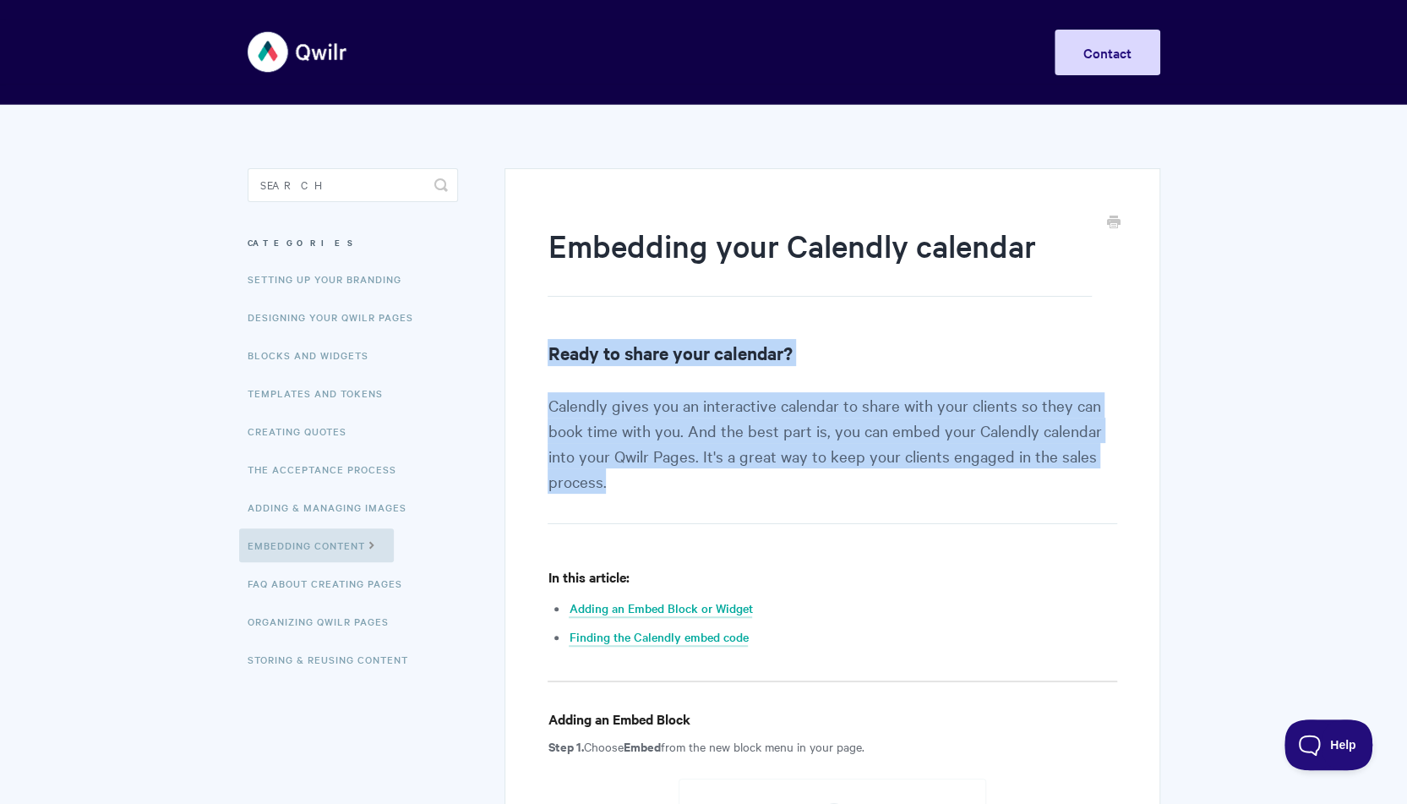
drag, startPoint x: 531, startPoint y: 363, endPoint x: 729, endPoint y: 505, distance: 244.0
click at [729, 505] on p "Calendly gives you an interactive calendar to share with your clients so they c…" at bounding box center [832, 458] width 569 height 132
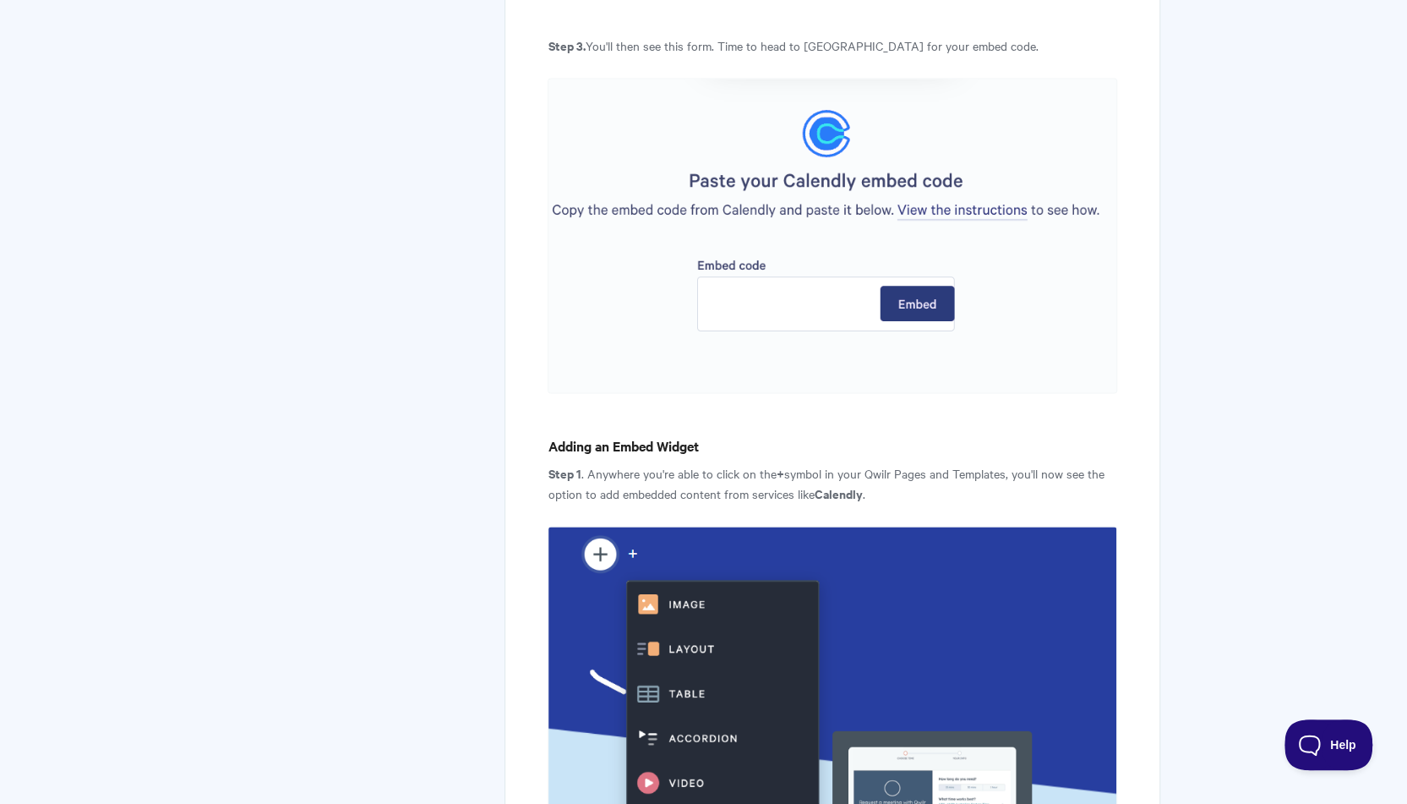
scroll to position [1606, 0]
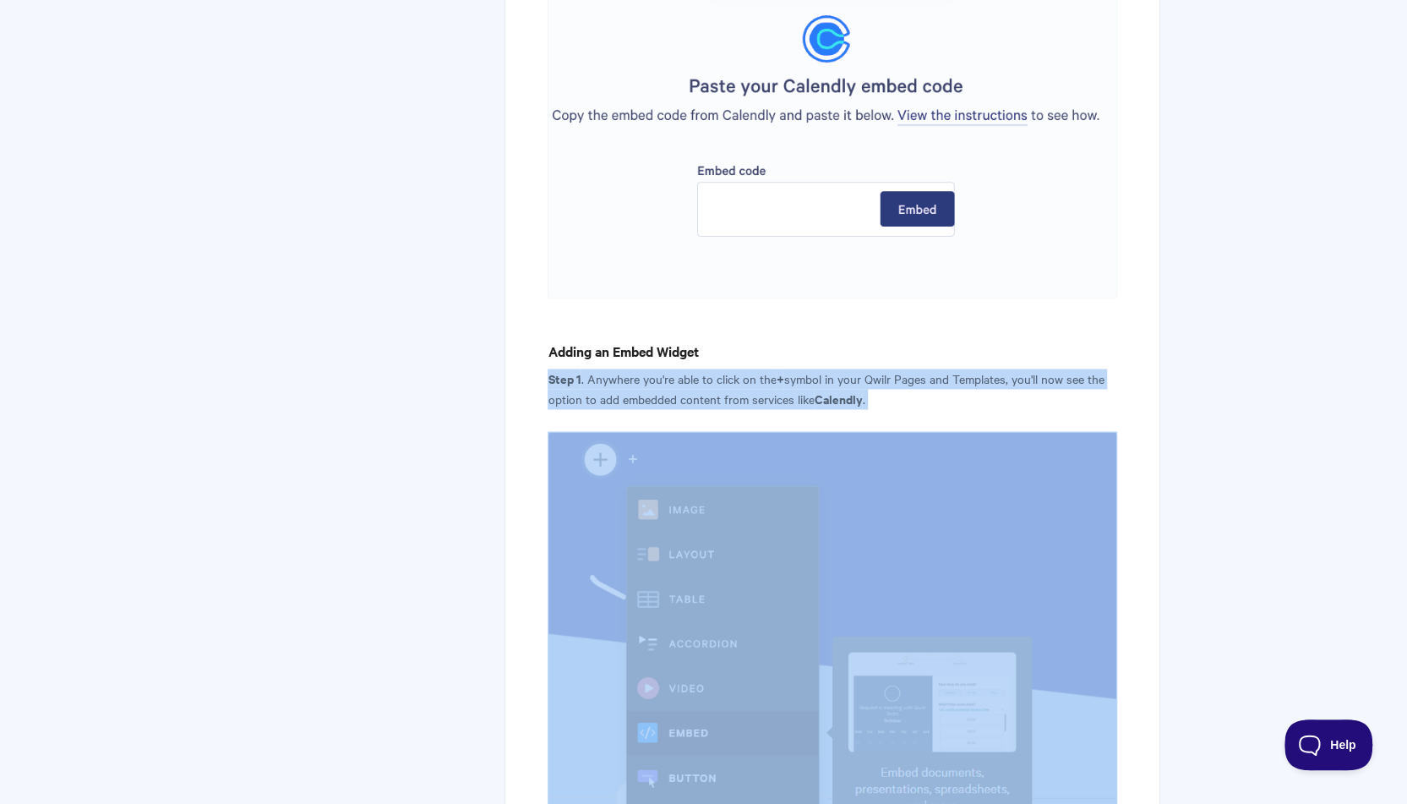
drag, startPoint x: 547, startPoint y: 378, endPoint x: 955, endPoint y: 418, distance: 410.3
click at [955, 418] on div "Embedding your Calendly calendar Ready to share your calendar? Calendly gives y…" at bounding box center [832, 434] width 655 height 3744
click at [955, 418] on article "Embedding your Calendly calendar Ready to share your calendar? Calendly gives y…" at bounding box center [832, 424] width 569 height 3612
drag, startPoint x: 955, startPoint y: 418, endPoint x: 551, endPoint y: 335, distance: 412.6
click at [551, 335] on article "Embedding your Calendly calendar Ready to share your calendar? Calendly gives y…" at bounding box center [832, 424] width 569 height 3612
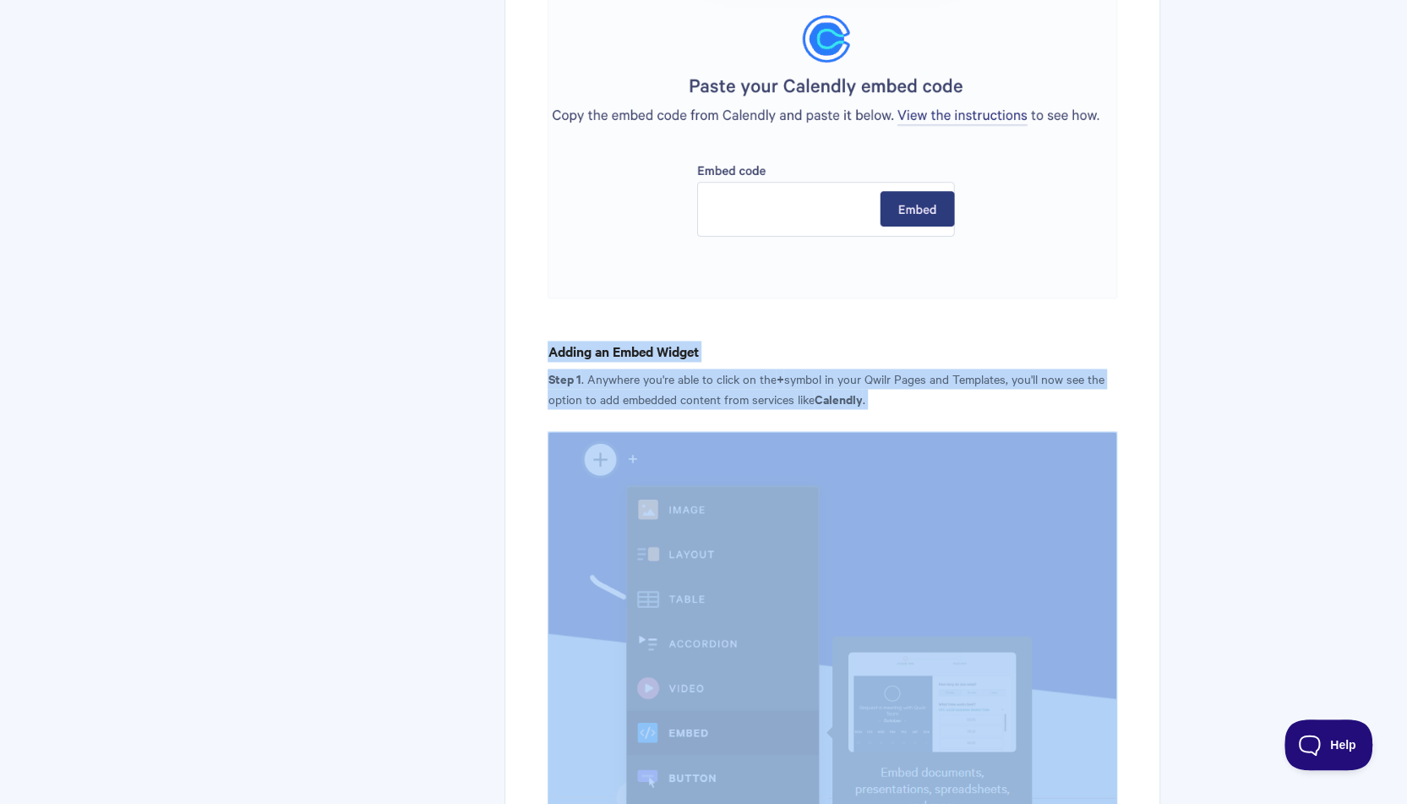
click at [551, 335] on article "Embedding your Calendly calendar Ready to share your calendar? Calendly gives y…" at bounding box center [832, 424] width 569 height 3612
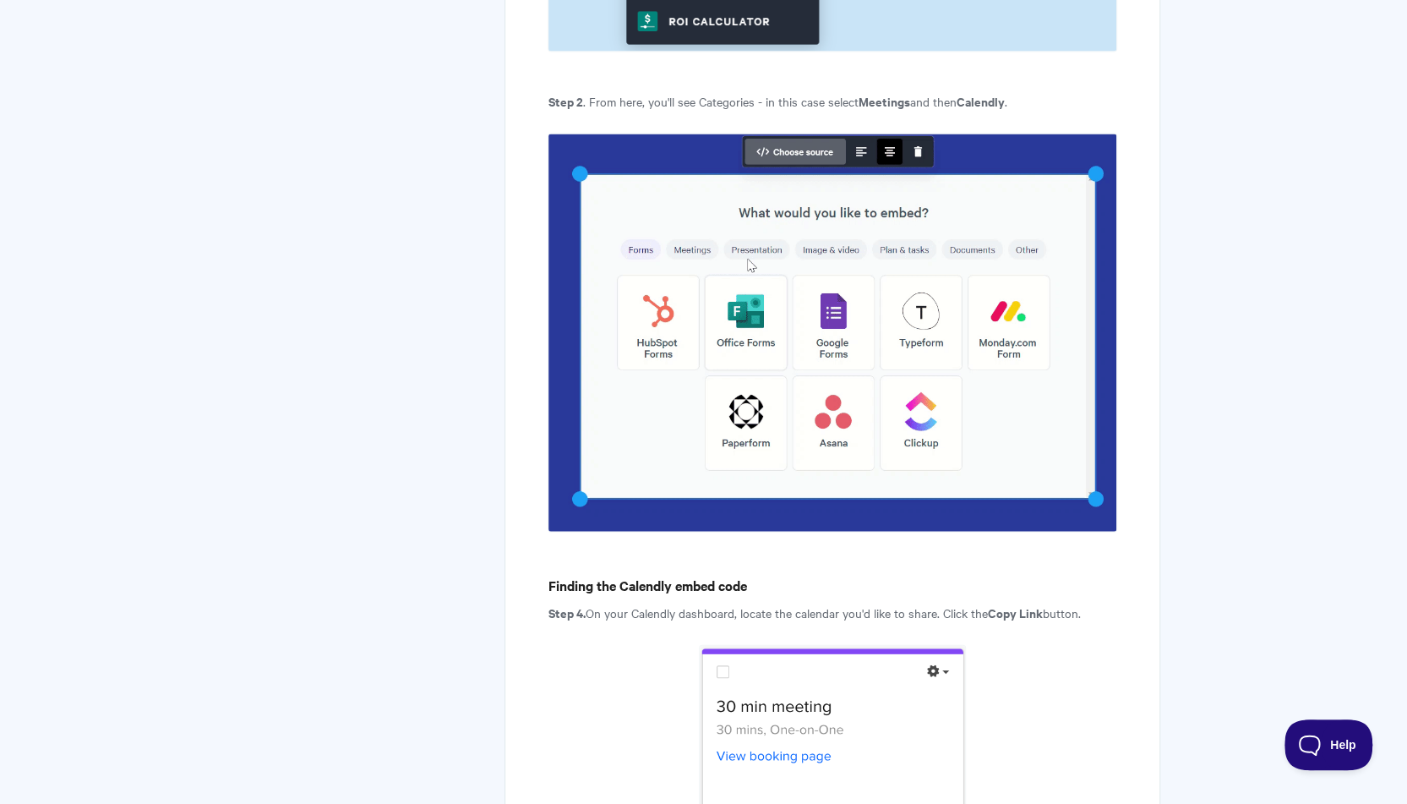
scroll to position [2620, 0]
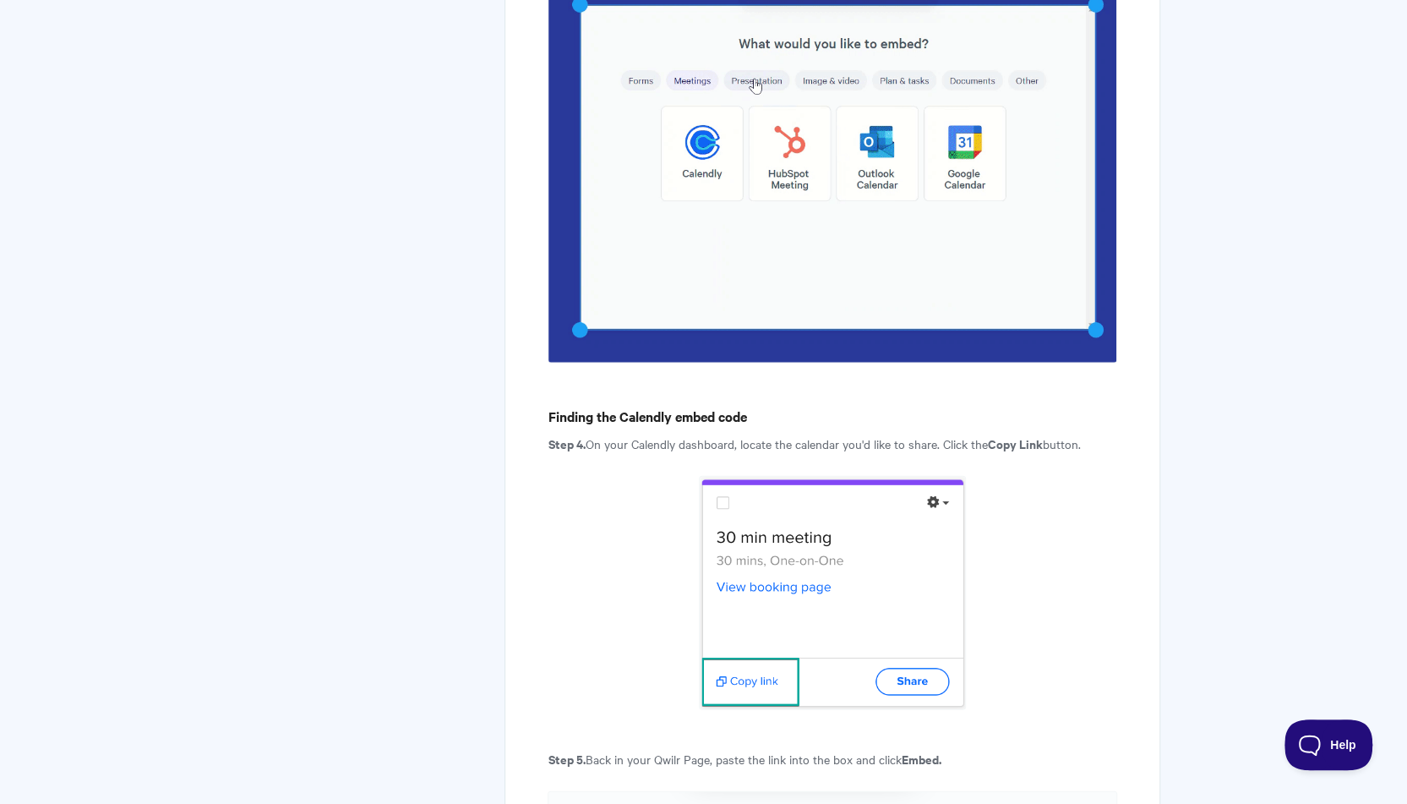
drag, startPoint x: 545, startPoint y: 403, endPoint x: 1168, endPoint y: 447, distance: 624.5
click at [1098, 437] on p "Step 4. On your Calendly dashboard, locate the calendar you'd like to share. Cl…" at bounding box center [832, 444] width 569 height 20
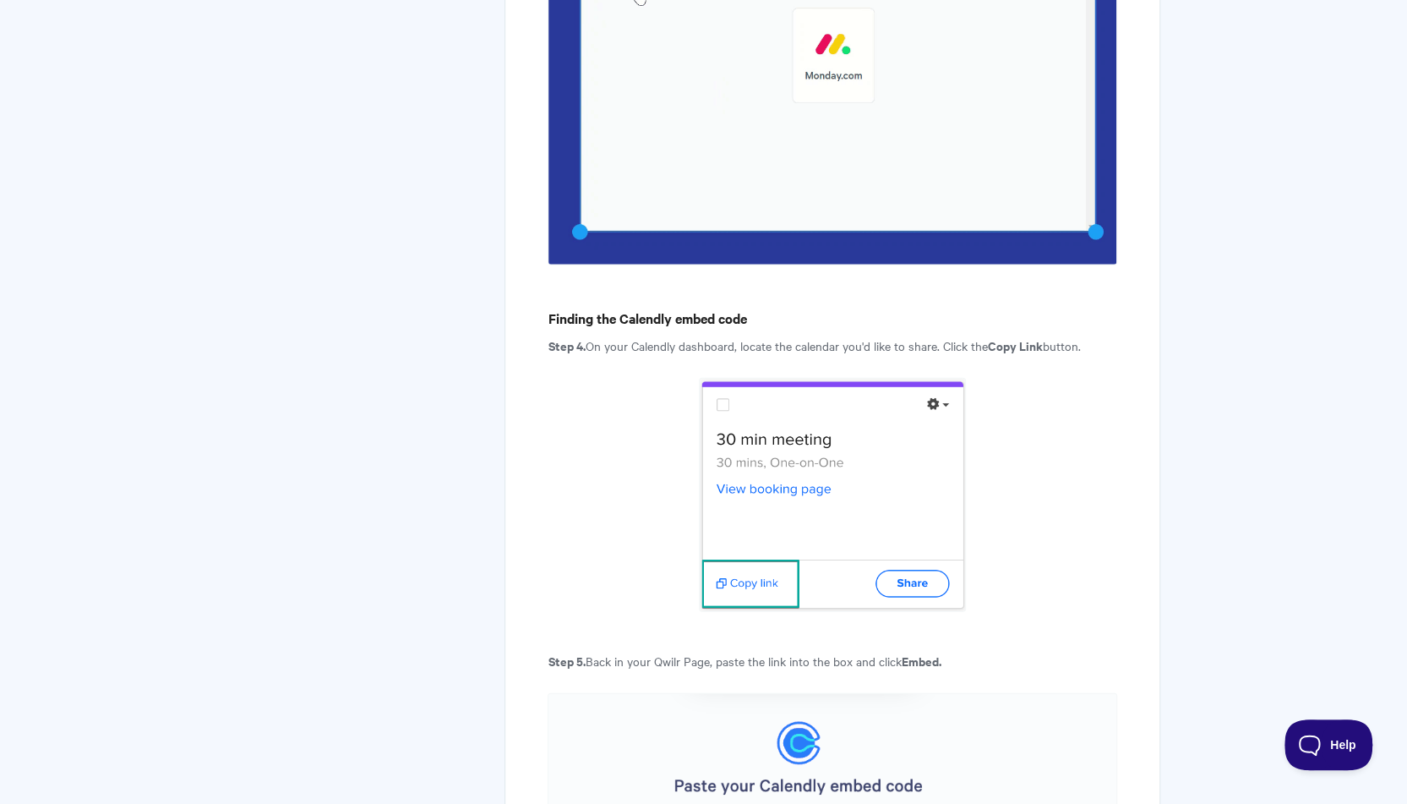
scroll to position [2874, 0]
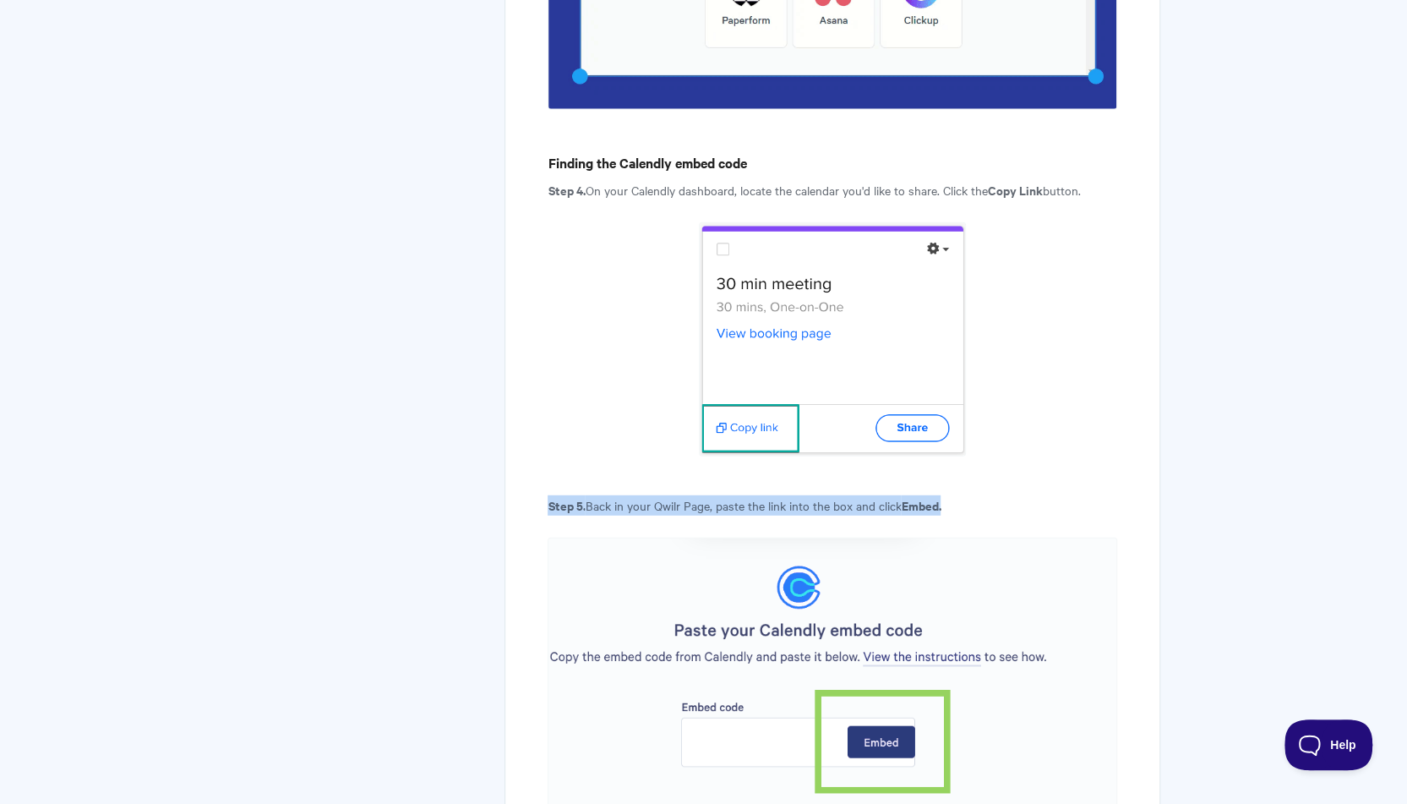
drag, startPoint x: 531, startPoint y: 513, endPoint x: 1080, endPoint y: 496, distance: 549.7
click at [1080, 496] on p "Step 5. Back in your Qwilr Page, paste the link into the box and click Embed." at bounding box center [832, 505] width 569 height 20
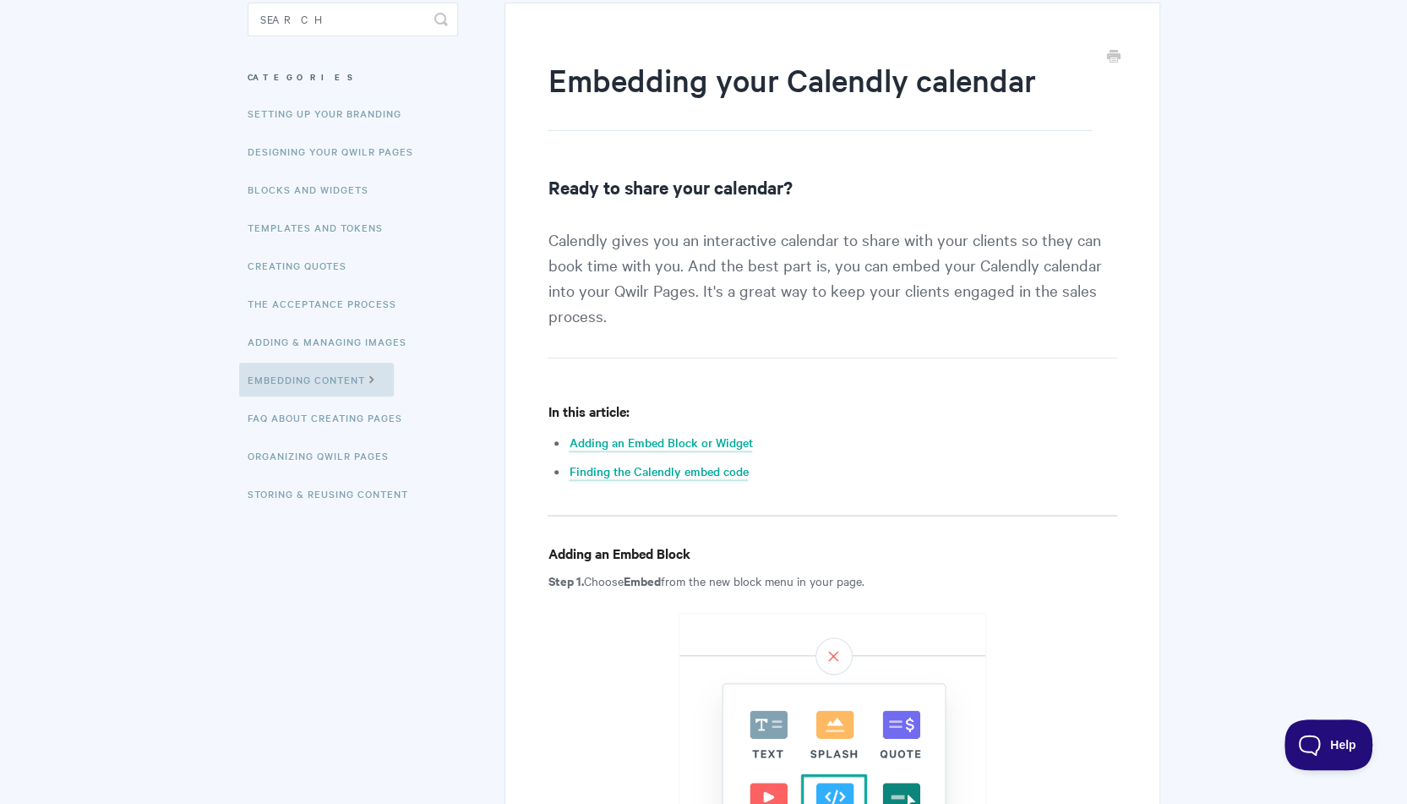
scroll to position [170, 0]
